Goal: Find specific page/section: Find specific page/section

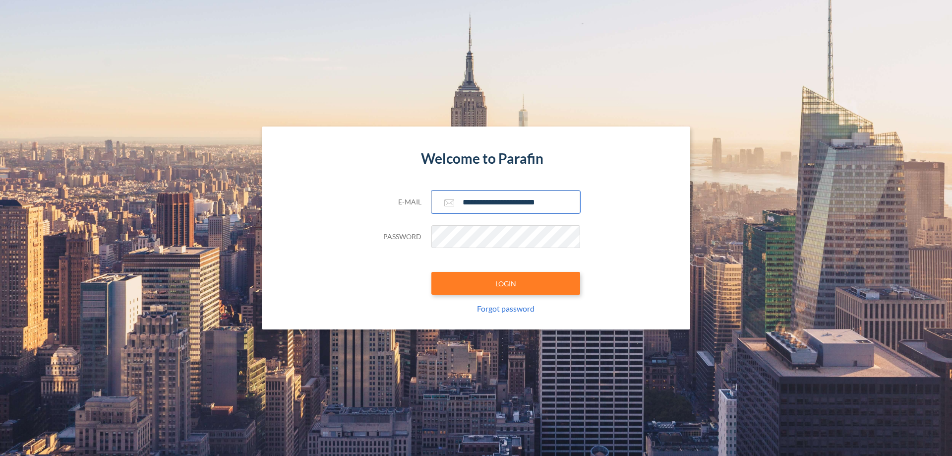
type input "**********"
click at [506, 283] on button "LOGIN" at bounding box center [506, 283] width 149 height 23
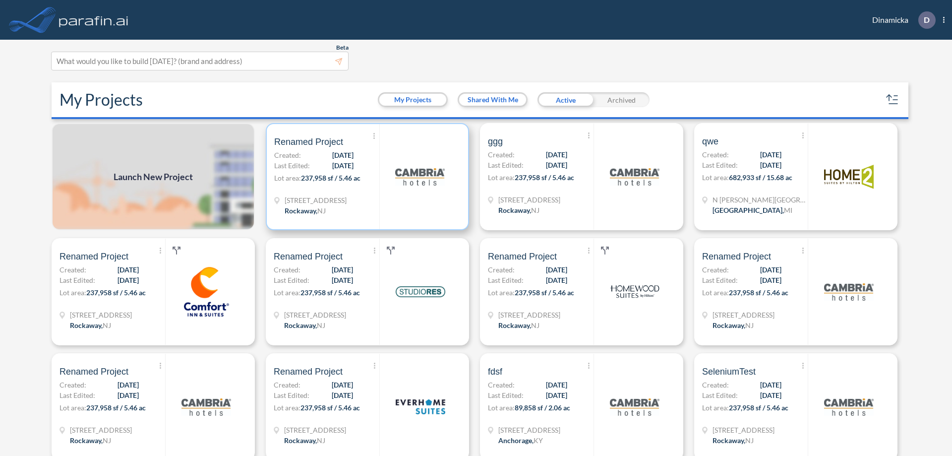
scroll to position [2, 0]
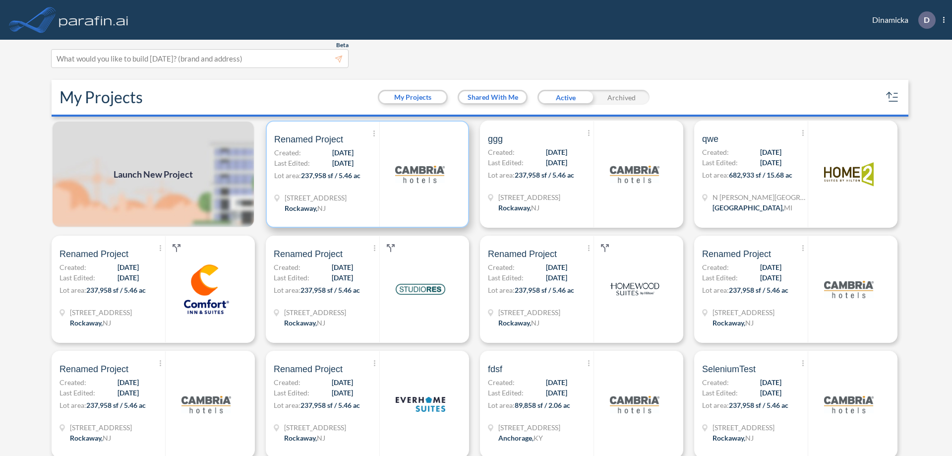
click at [366, 174] on p "Lot area: 237,958 sf / 5.46 ac" at bounding box center [326, 177] width 105 height 14
